Goal: Find specific page/section: Find specific page/section

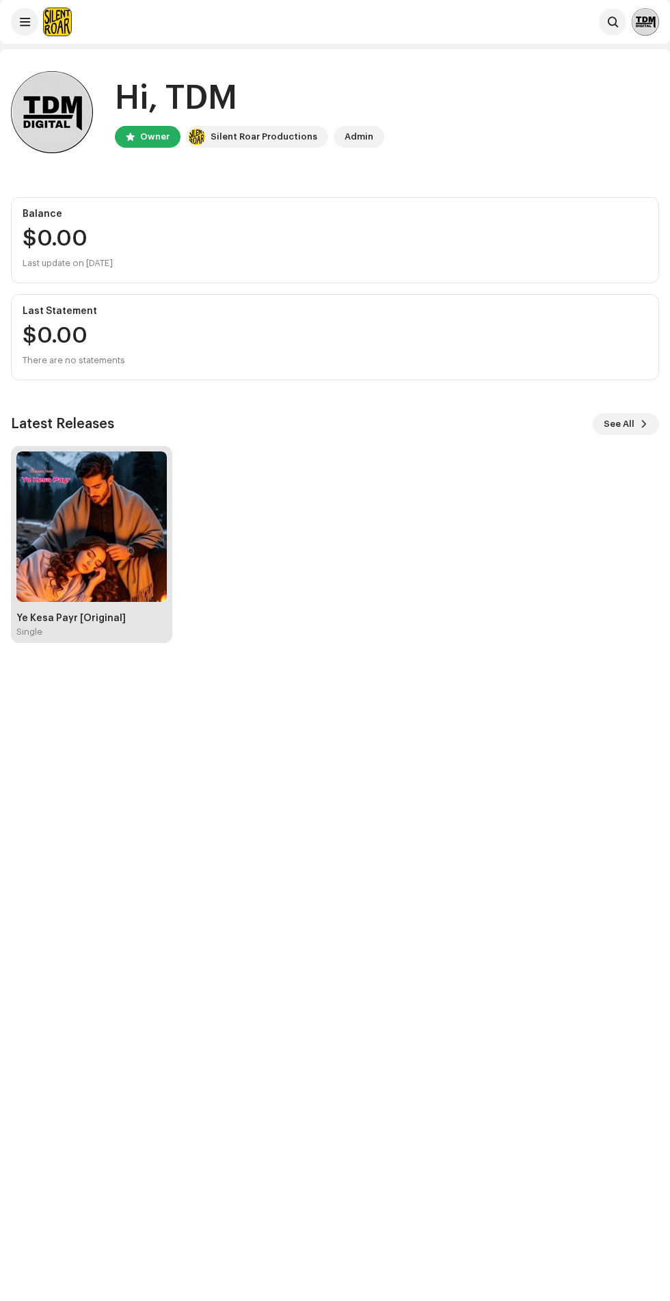
click at [151, 525] on img at bounding box center [91, 526] width 150 height 150
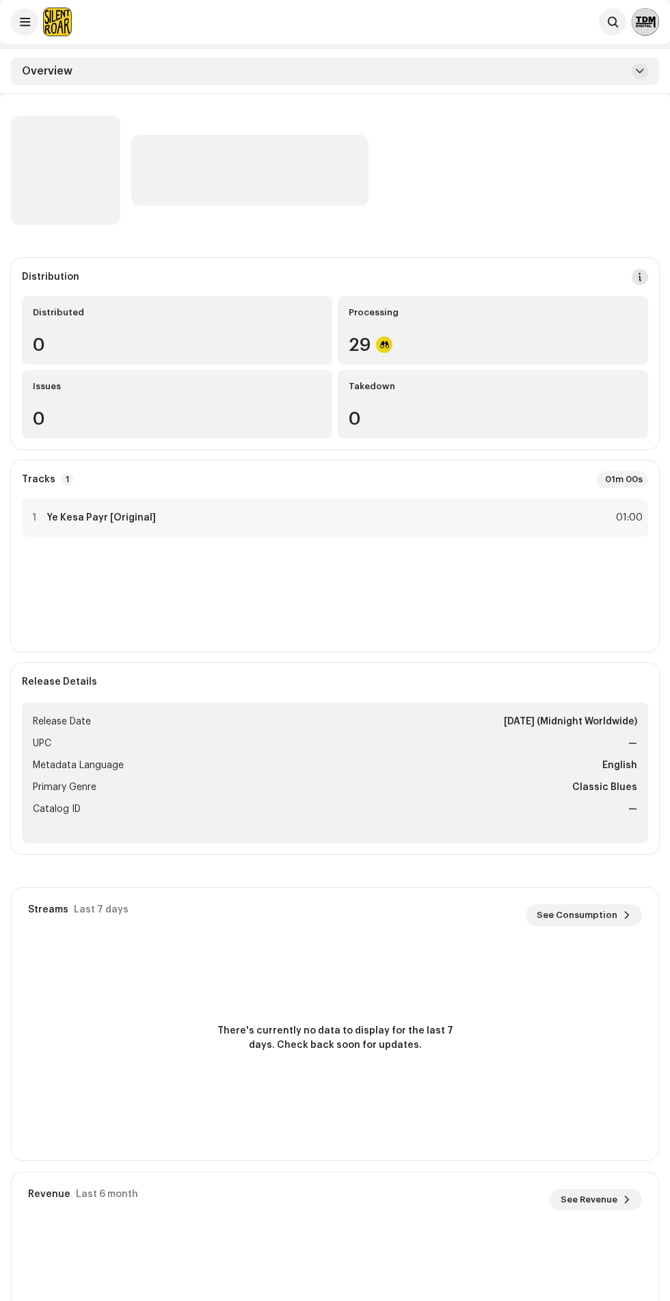
click at [640, 277] on span at bounding box center [640, 276] width 10 height 11
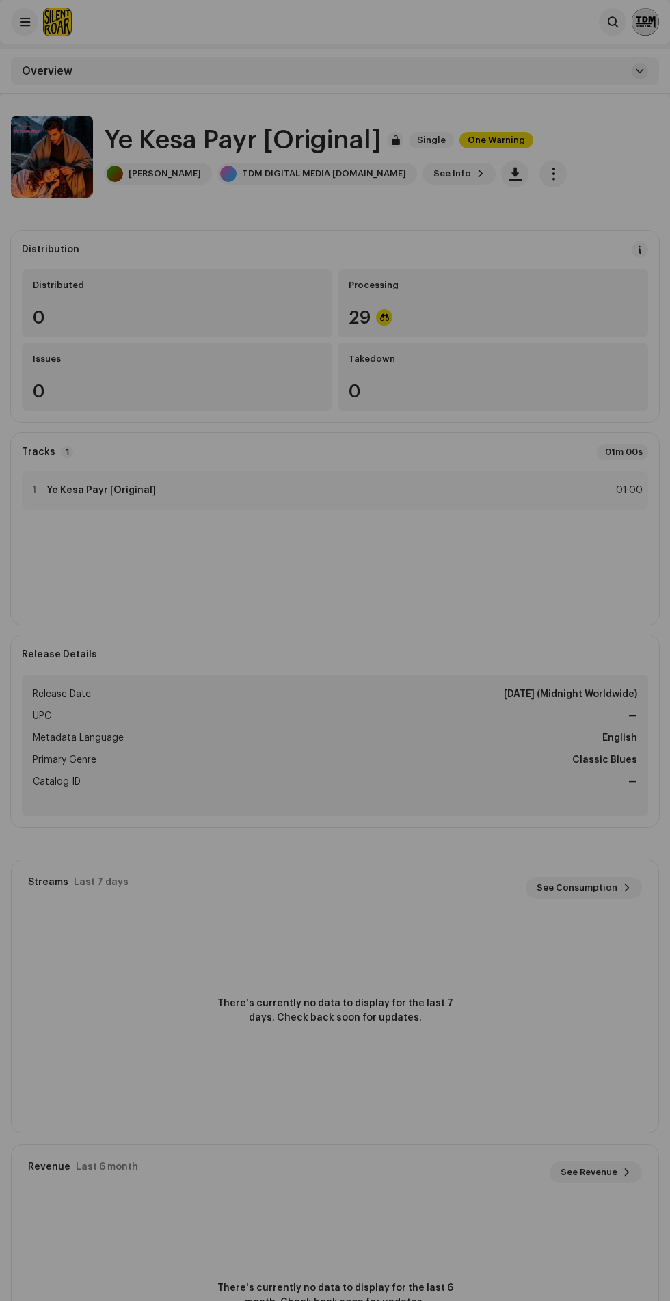
click at [628, 170] on div "DSP Guidelines for Delivery Lead Time We usually deliver your releases within h…" at bounding box center [335, 650] width 670 height 1301
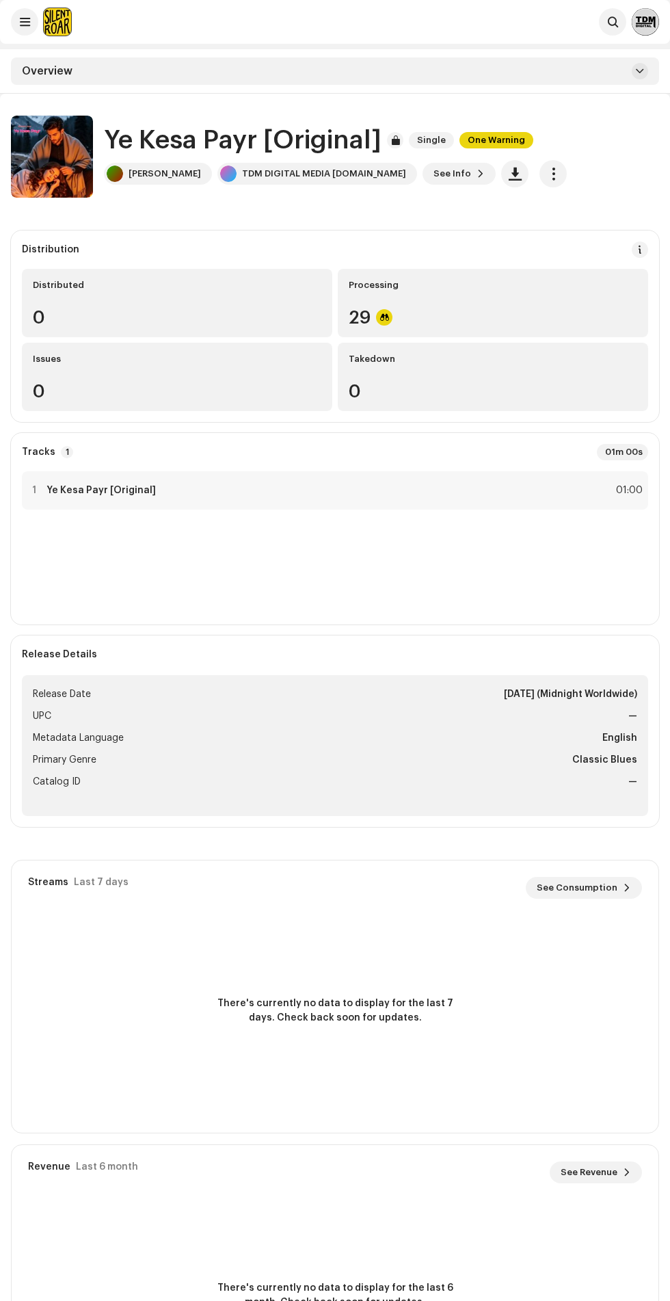
click at [17, 35] on div at bounding box center [41, 21] width 60 height 27
click at [251, 172] on div "TDM DIGITAL MEDIA [DOMAIN_NAME]" at bounding box center [324, 172] width 164 height 11
